Goal: Task Accomplishment & Management: Manage account settings

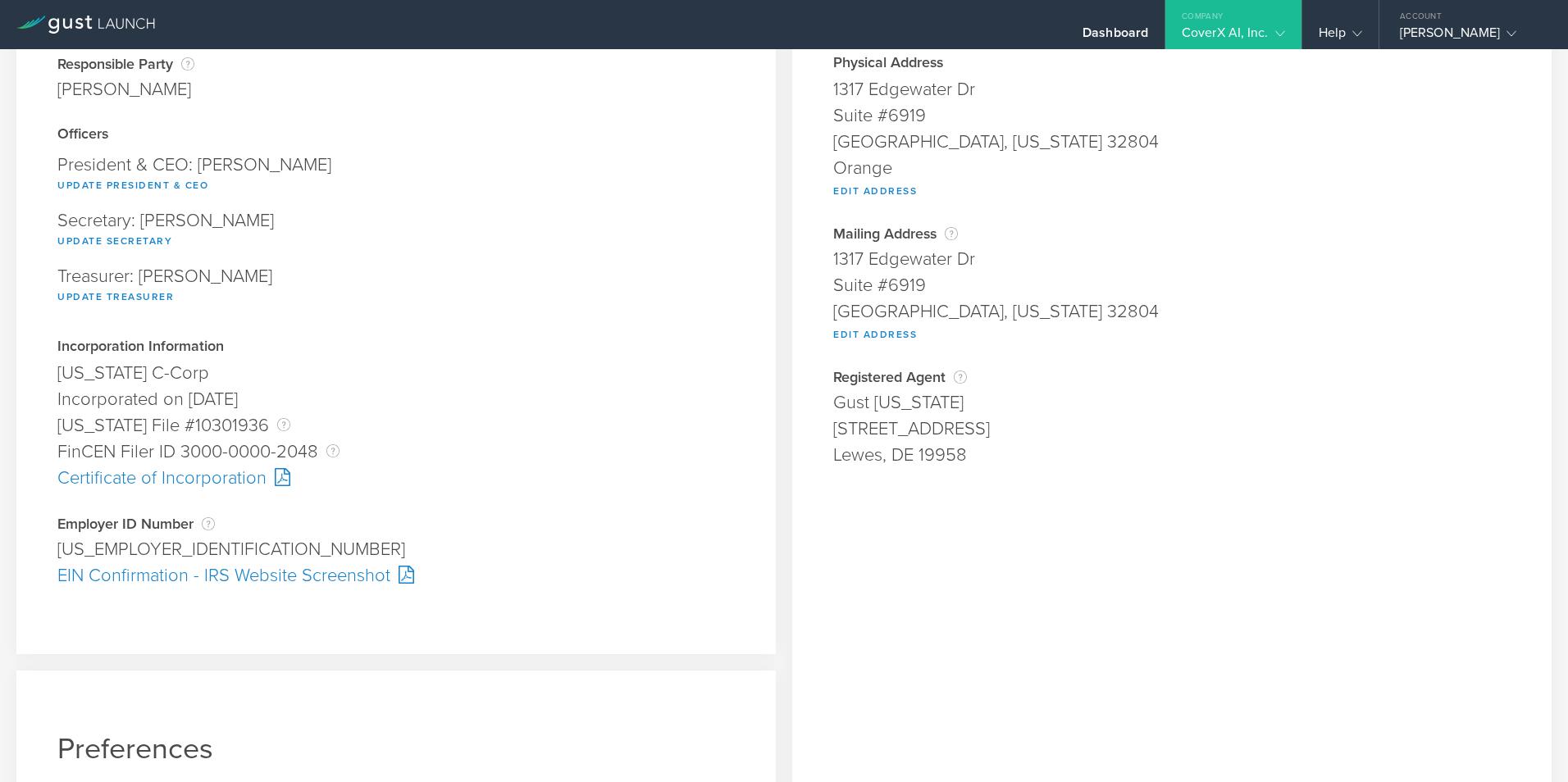
scroll to position [164, 0]
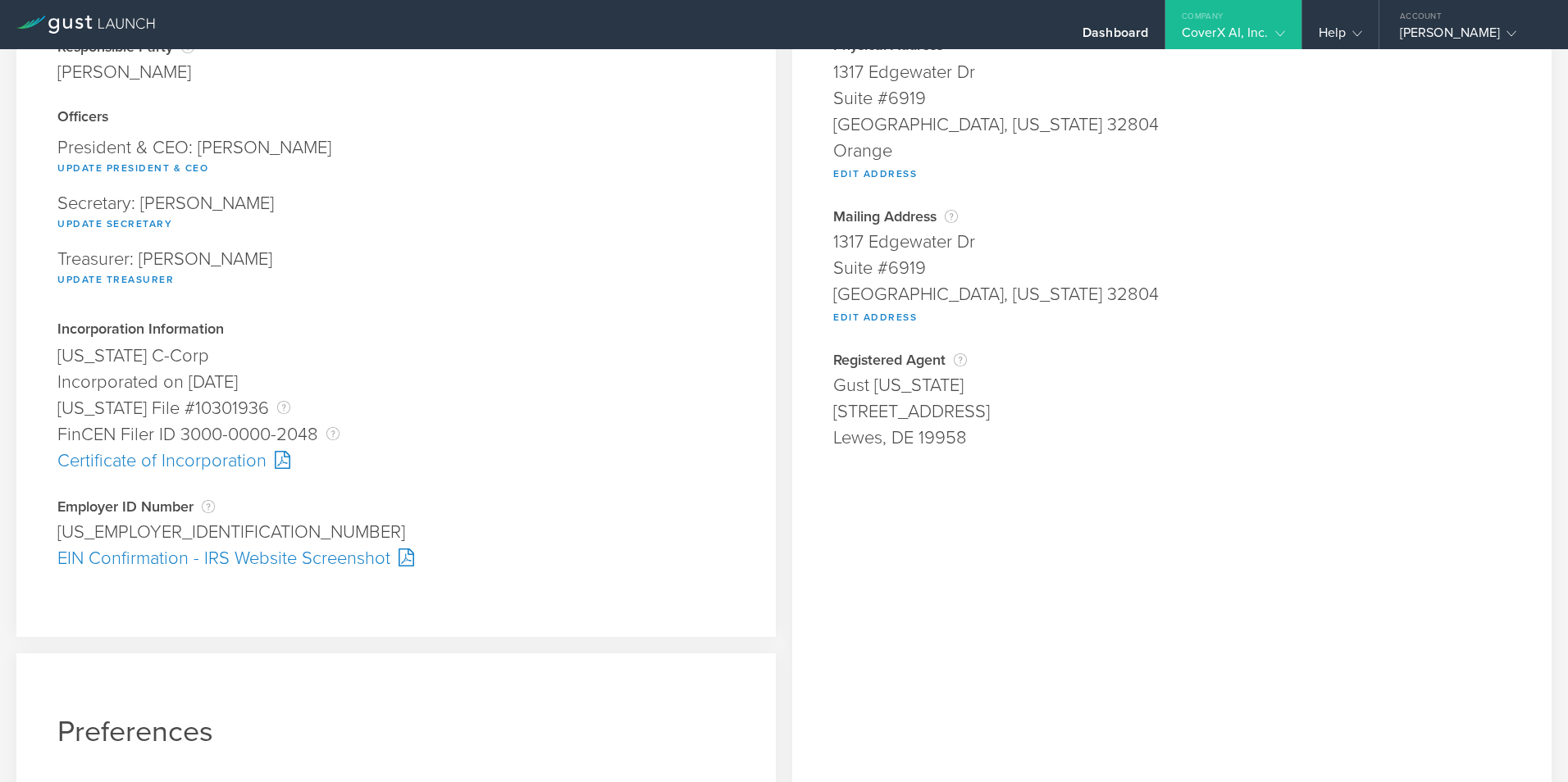
click at [346, 431] on div "EIN Confirmation - IRS Website Screenshot" at bounding box center [396, 558] width 677 height 26
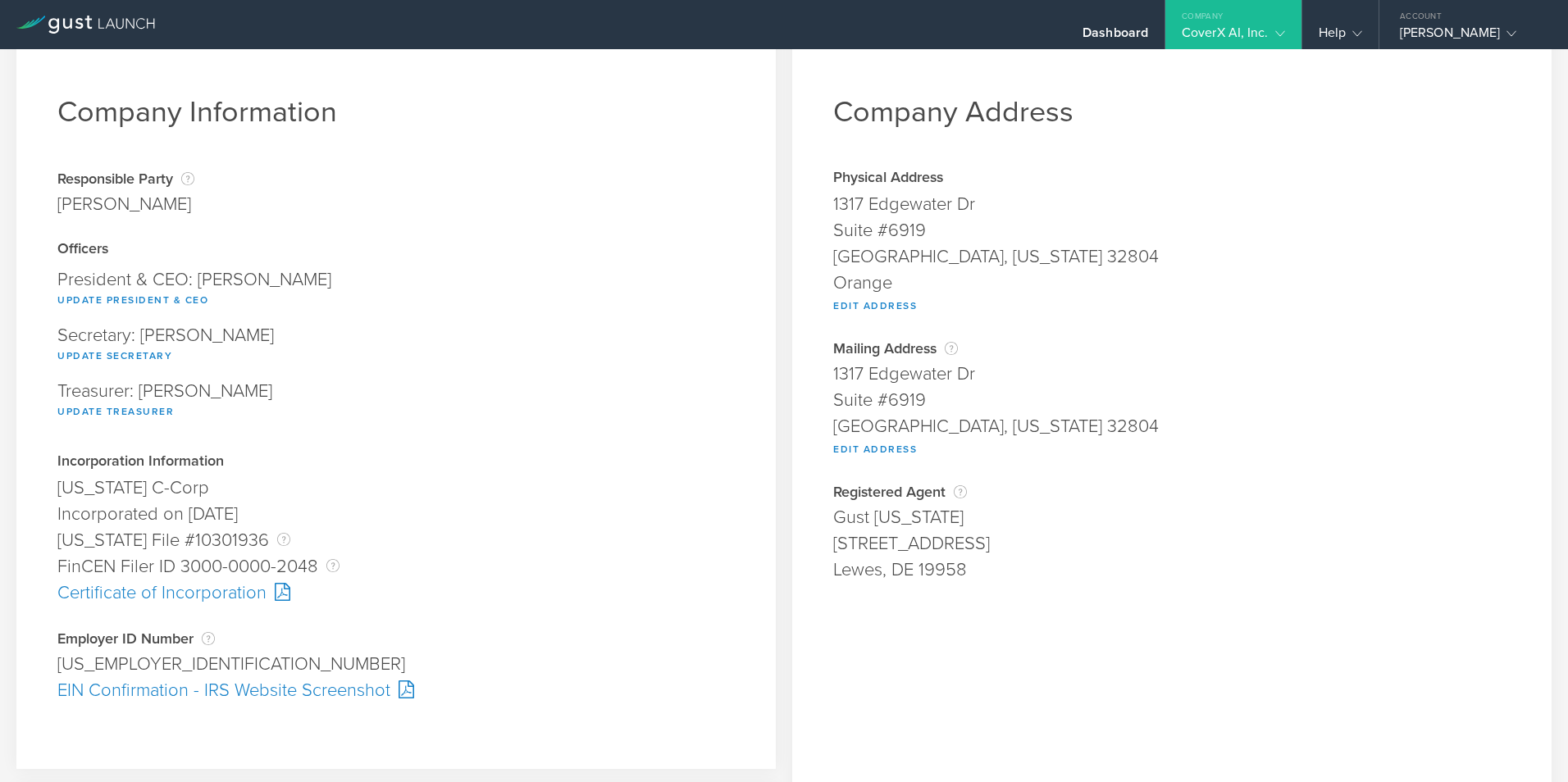
scroll to position [0, 0]
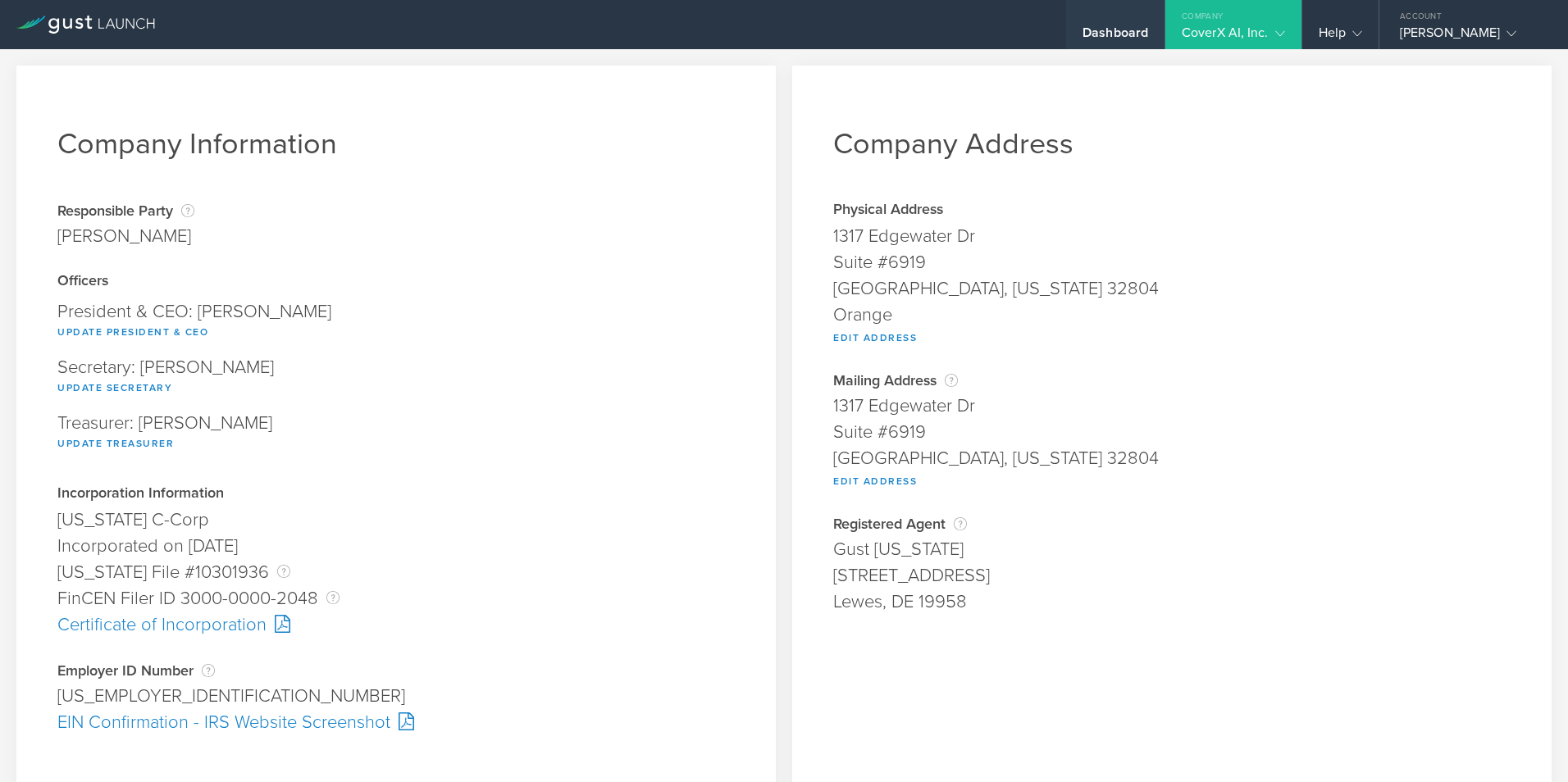
click at [818, 26] on div "Dashboard" at bounding box center [1115, 37] width 66 height 25
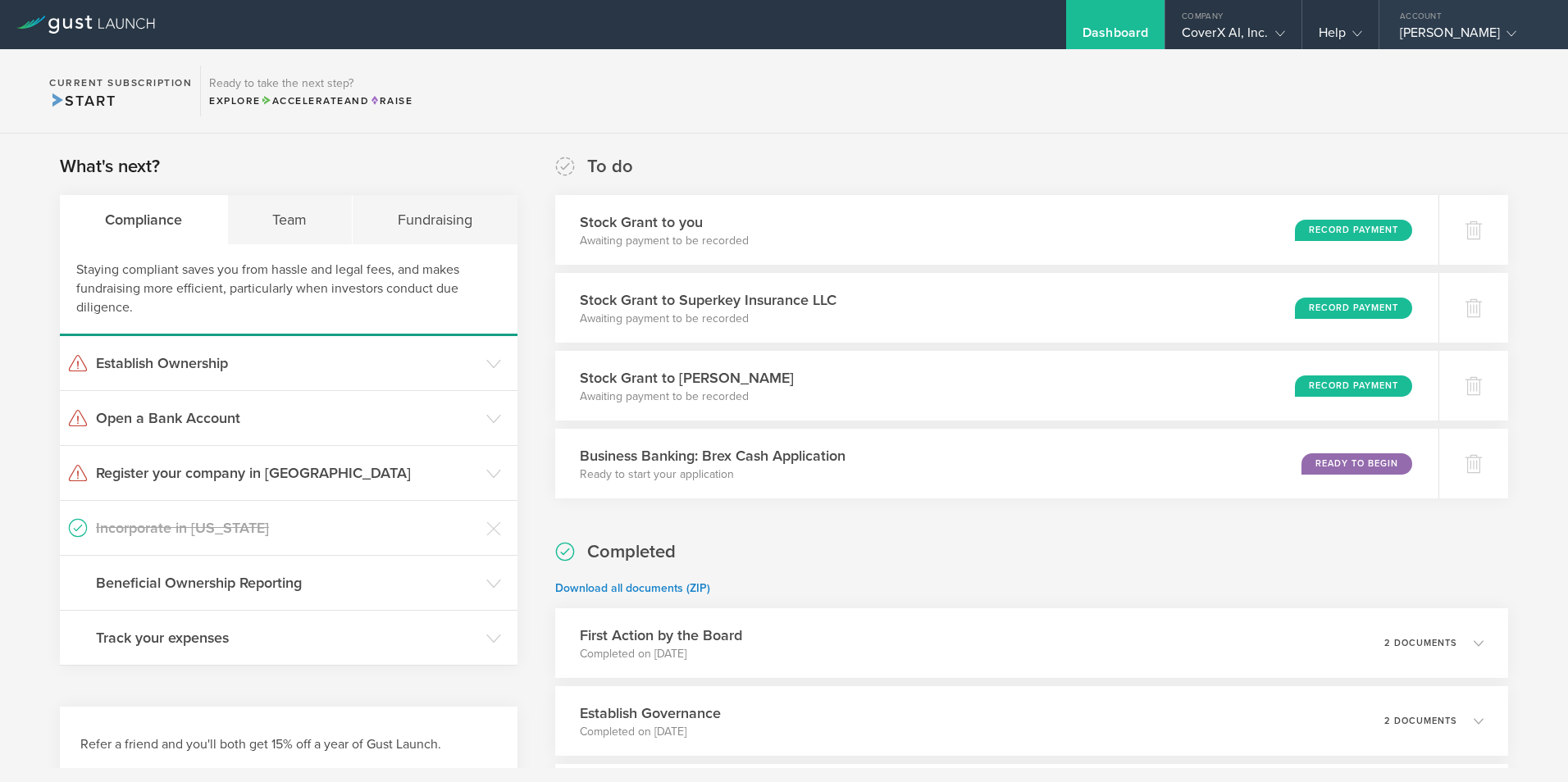
click at [818, 39] on gust-icon at bounding box center [1508, 33] width 16 height 16
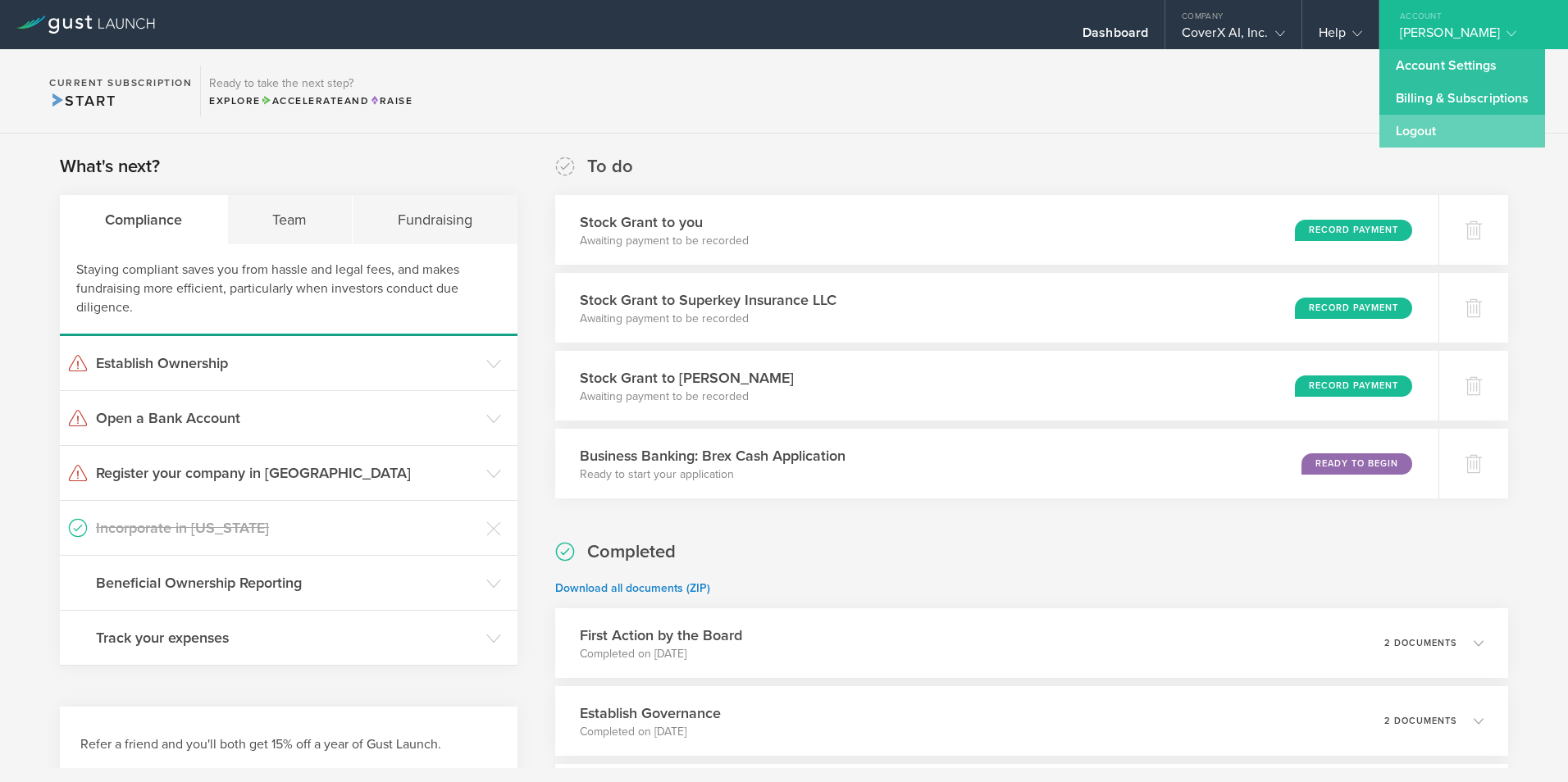
click at [818, 139] on link "Logout" at bounding box center [1462, 131] width 166 height 33
